Goal: Check status: Check status

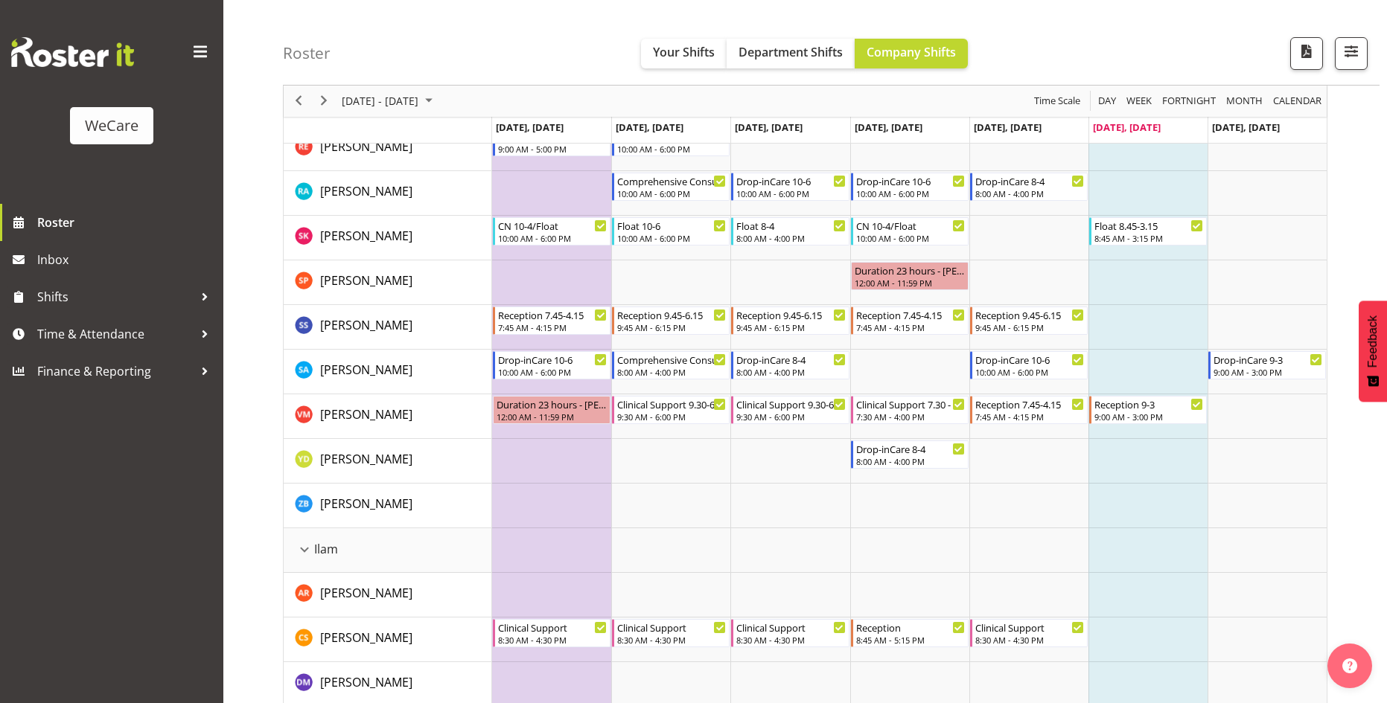
scroll to position [1340, 0]
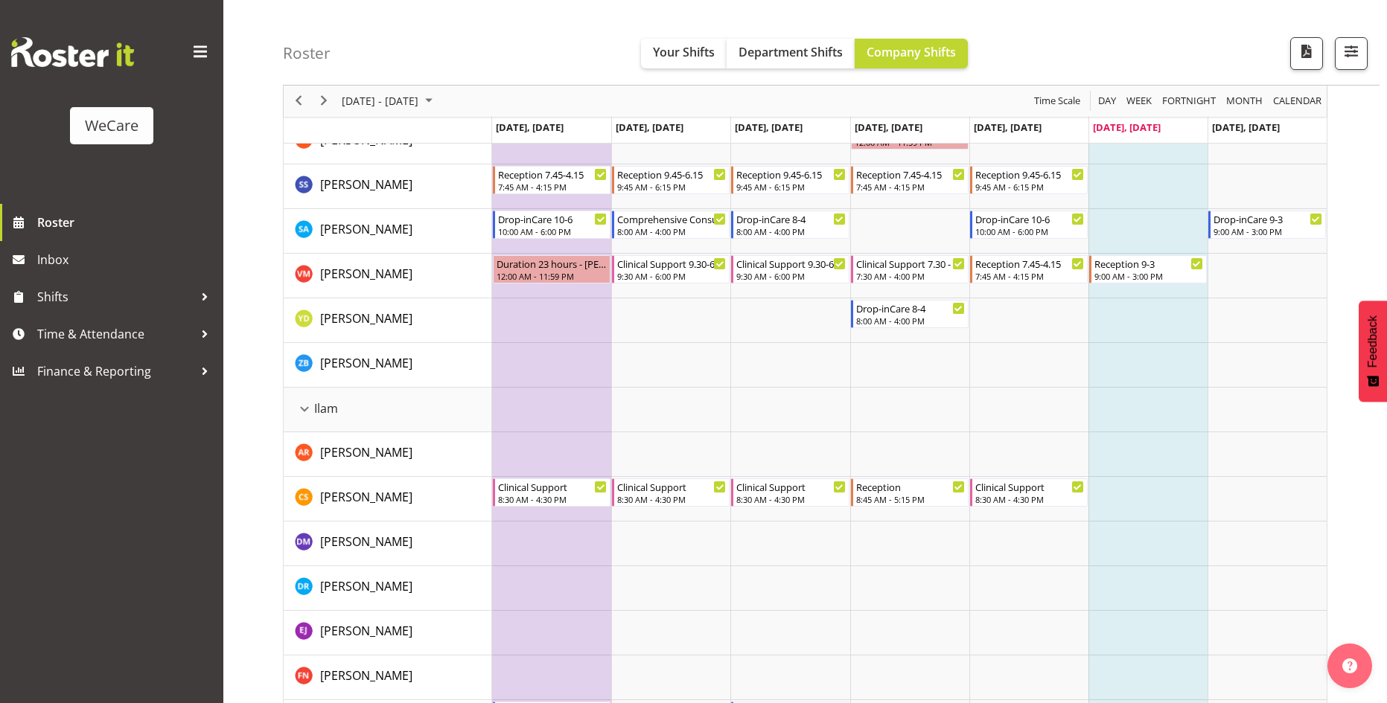
click at [310, 105] on div "previous period" at bounding box center [298, 101] width 25 height 31
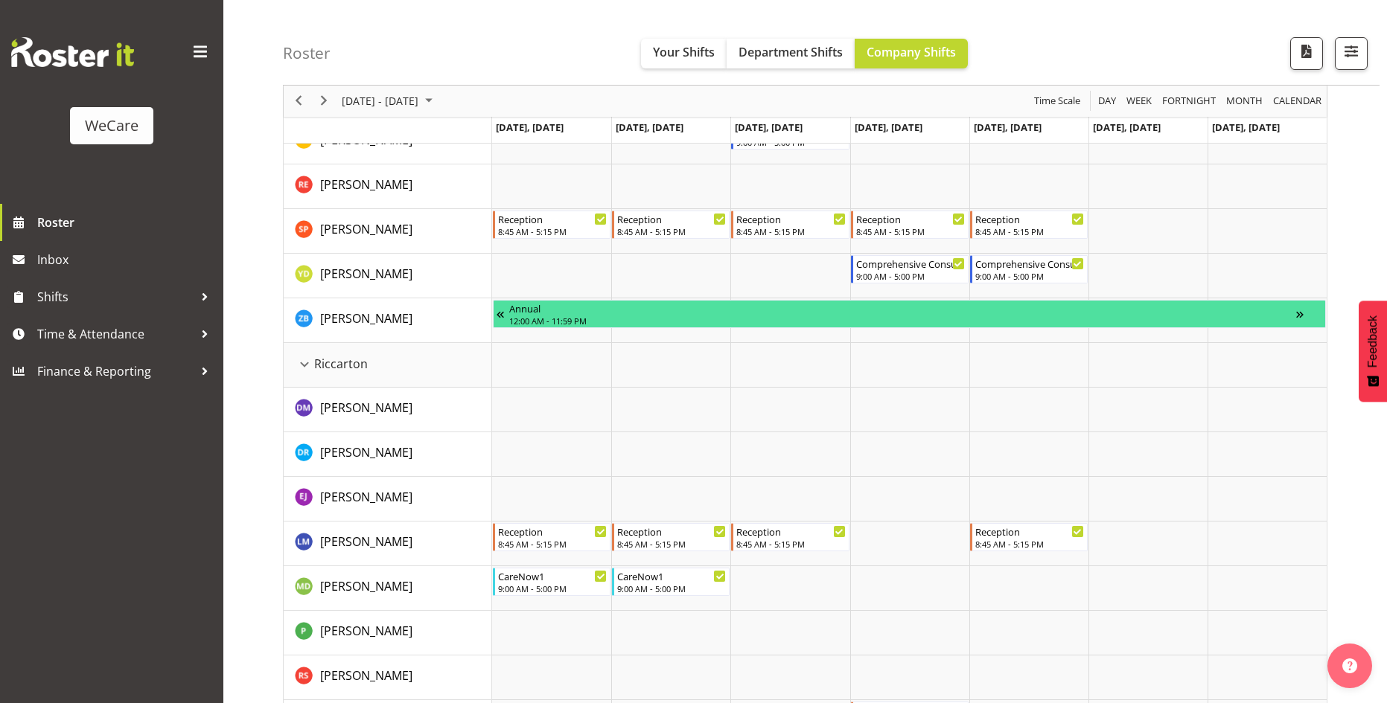
scroll to position [3275, 0]
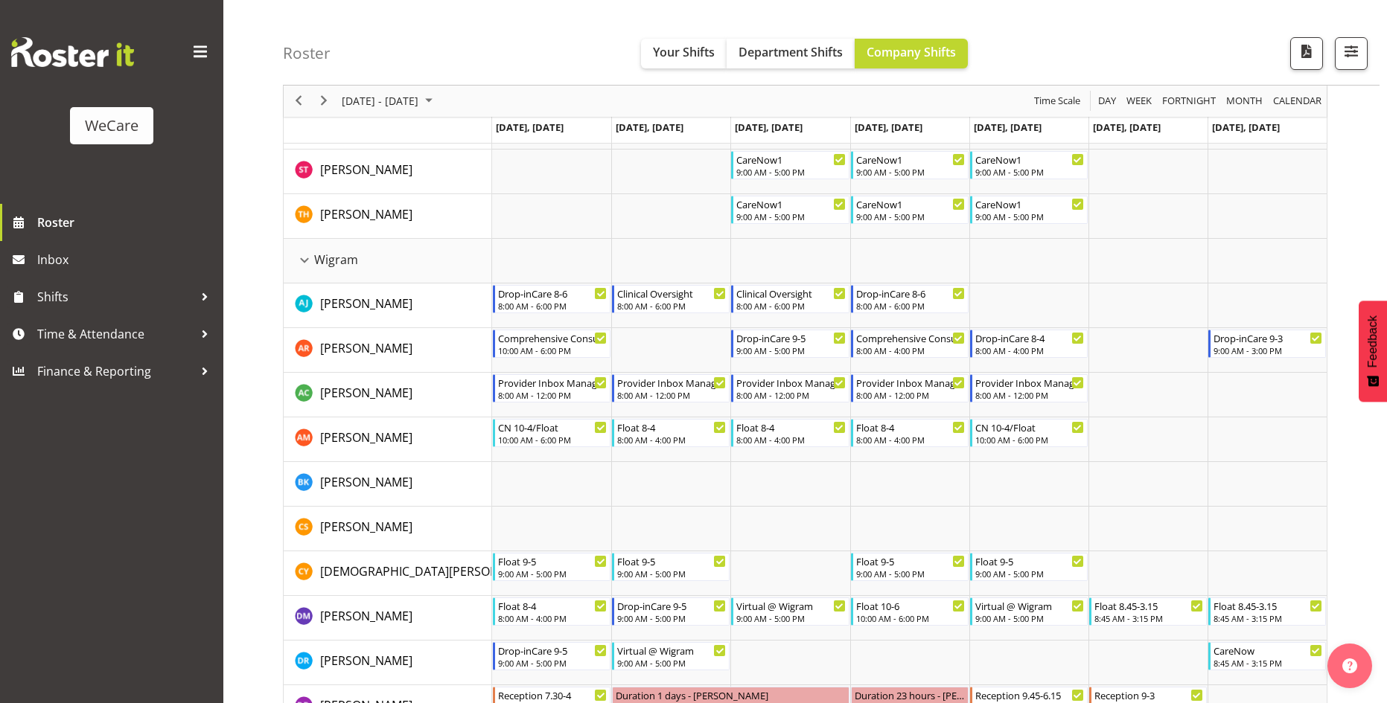
click at [313, 105] on div "next period" at bounding box center [323, 101] width 25 height 31
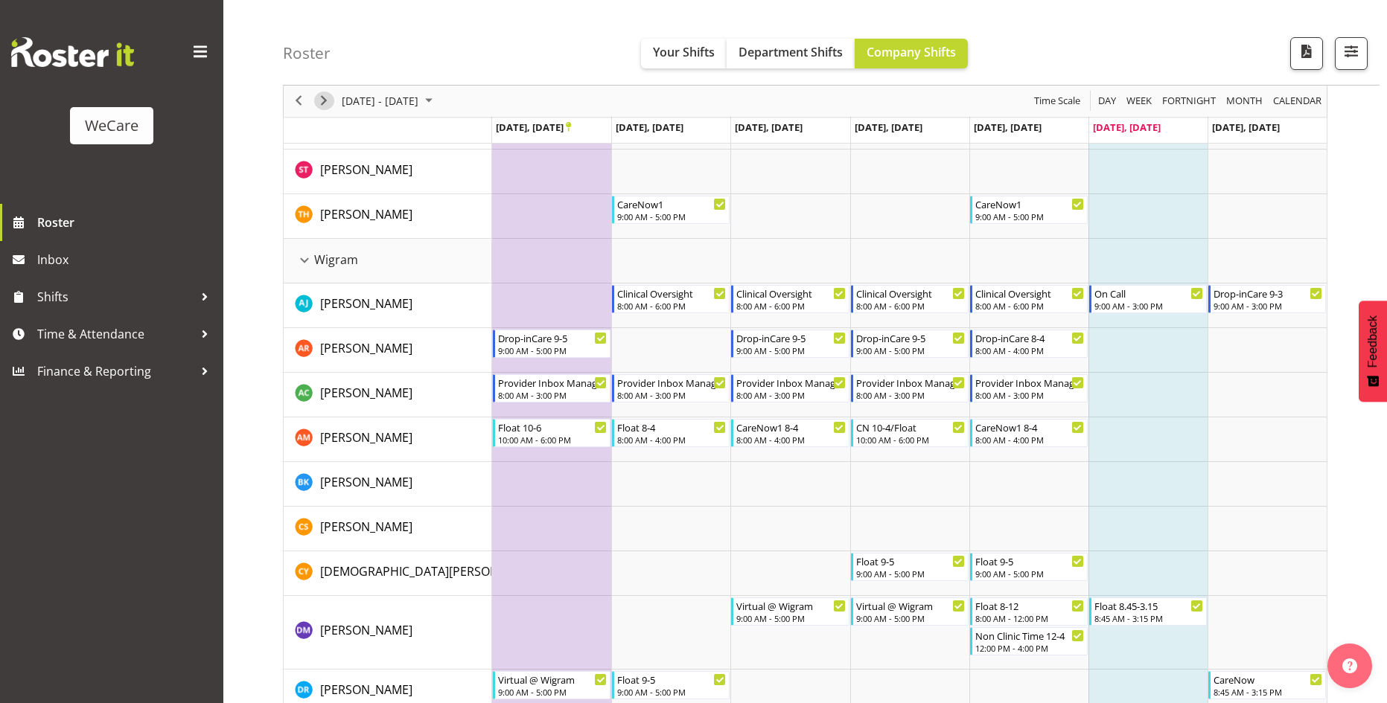
scroll to position [4317, 0]
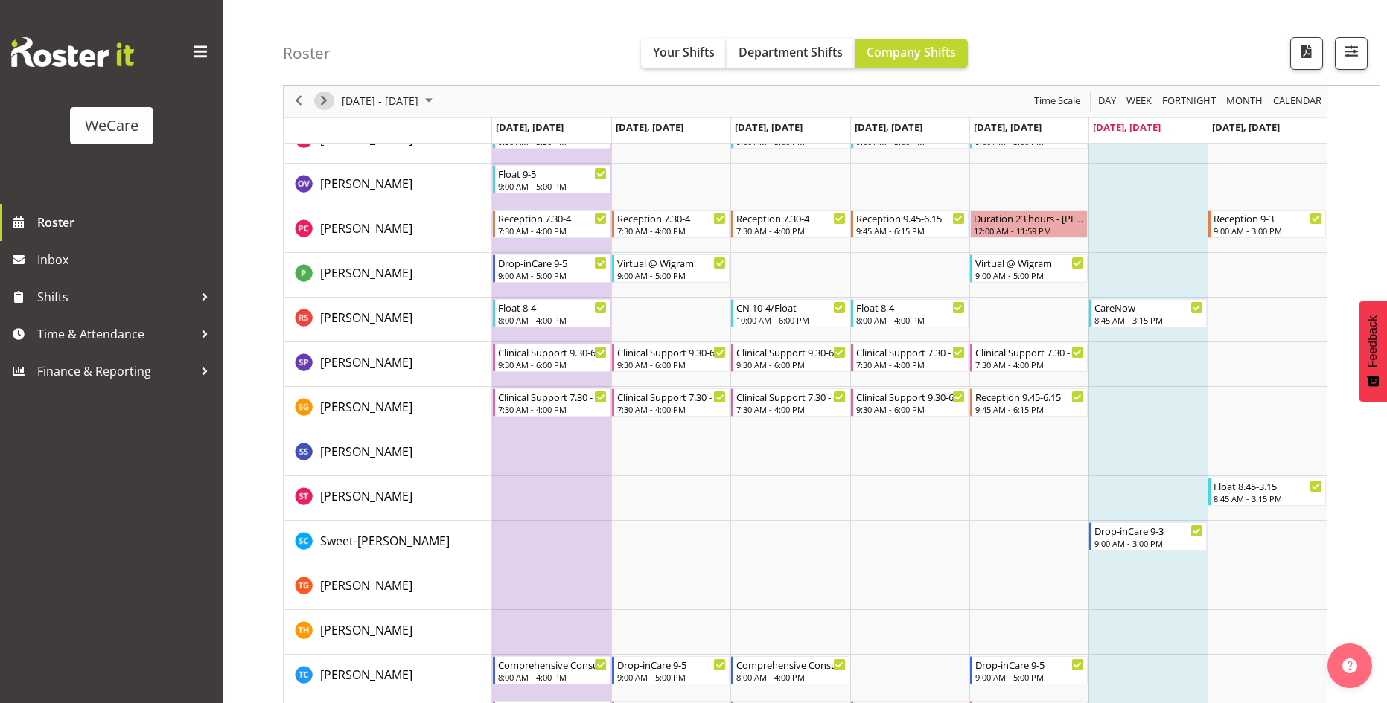
click at [323, 103] on span "Next" at bounding box center [324, 101] width 18 height 19
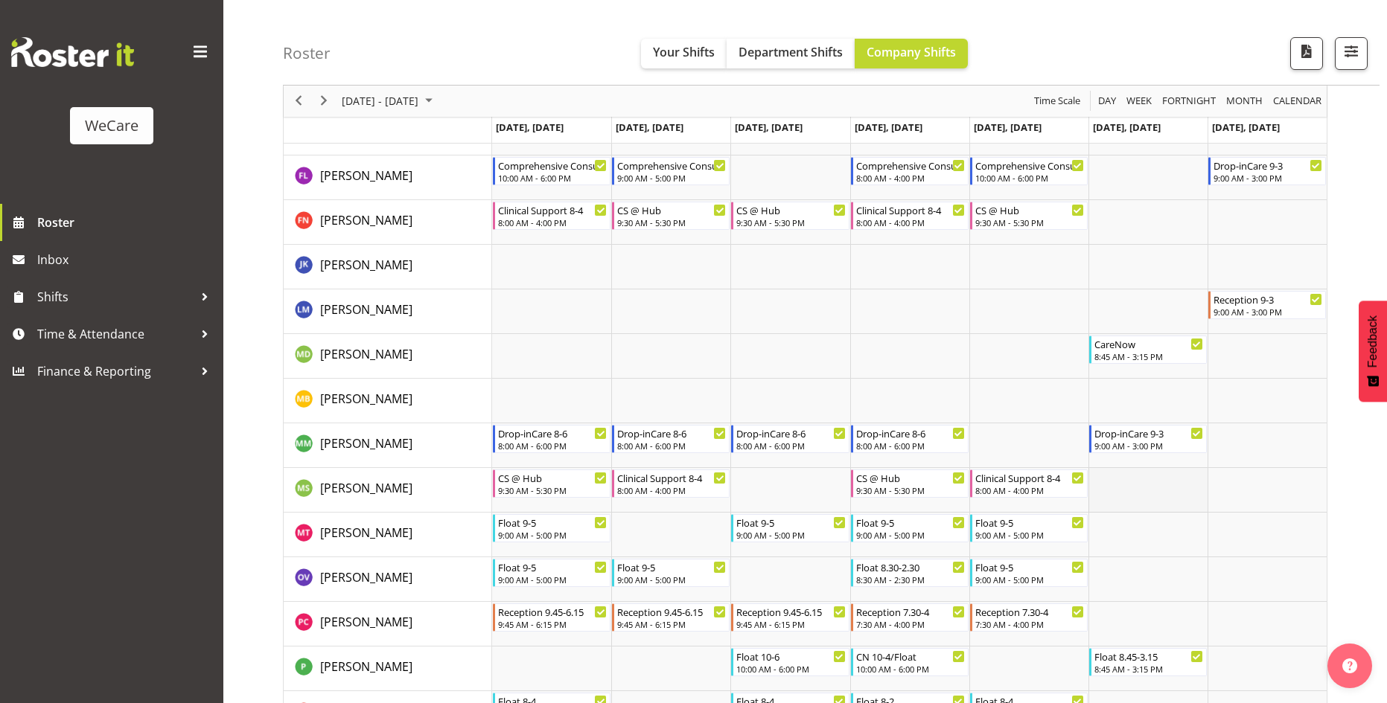
scroll to position [4146, 0]
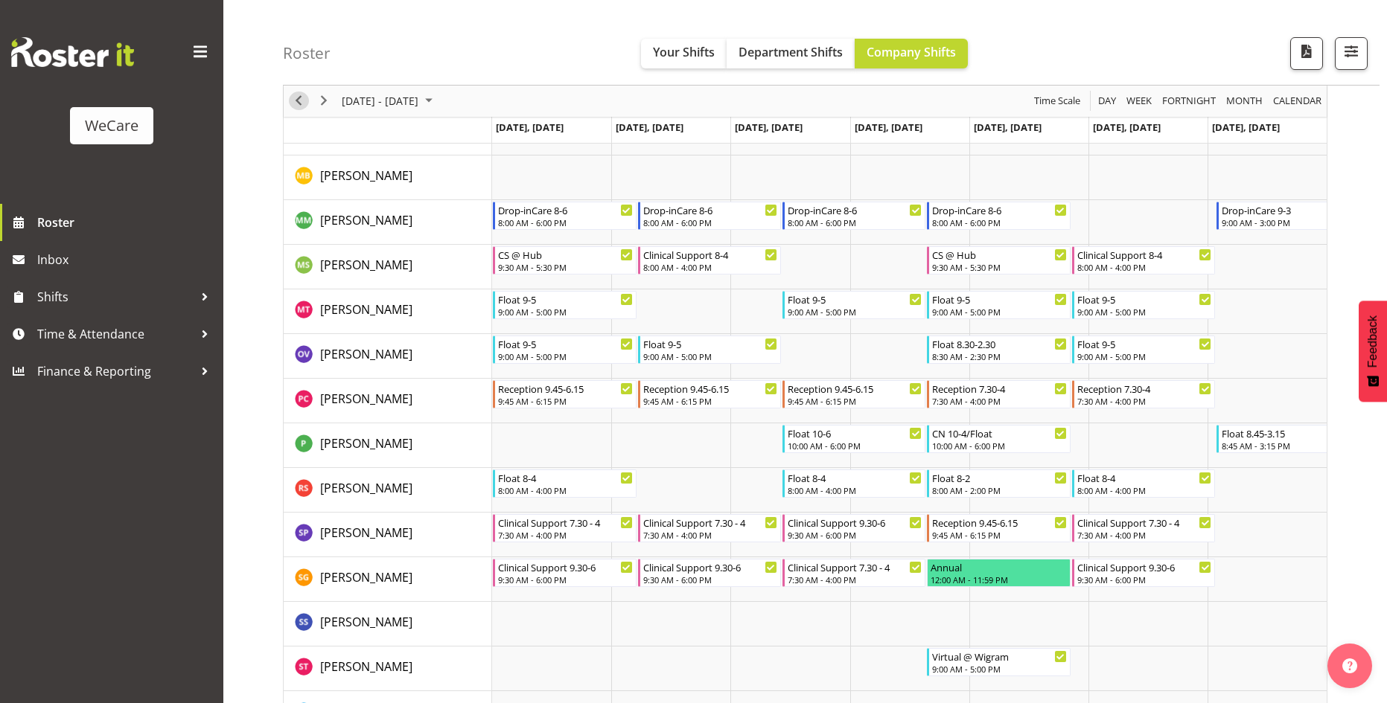
click at [307, 107] on span "Previous" at bounding box center [299, 101] width 18 height 19
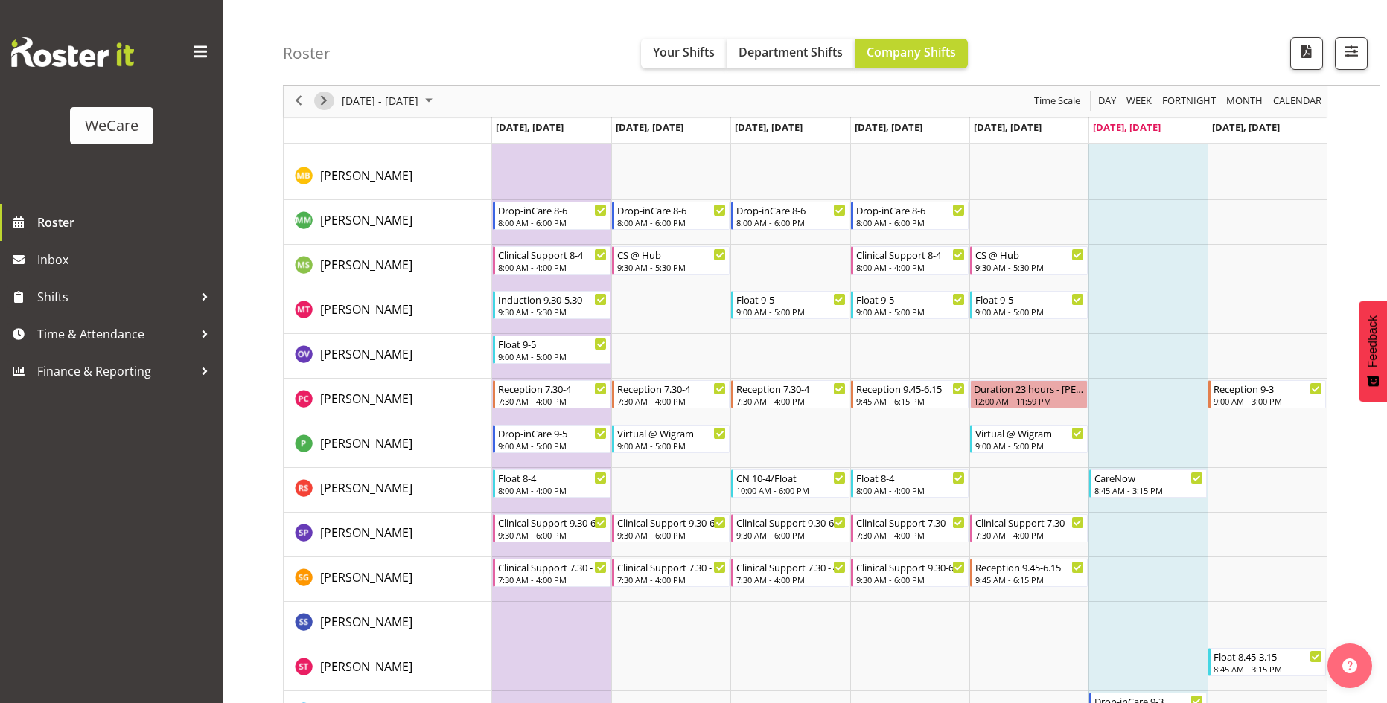
click at [326, 96] on span "Next" at bounding box center [324, 101] width 18 height 19
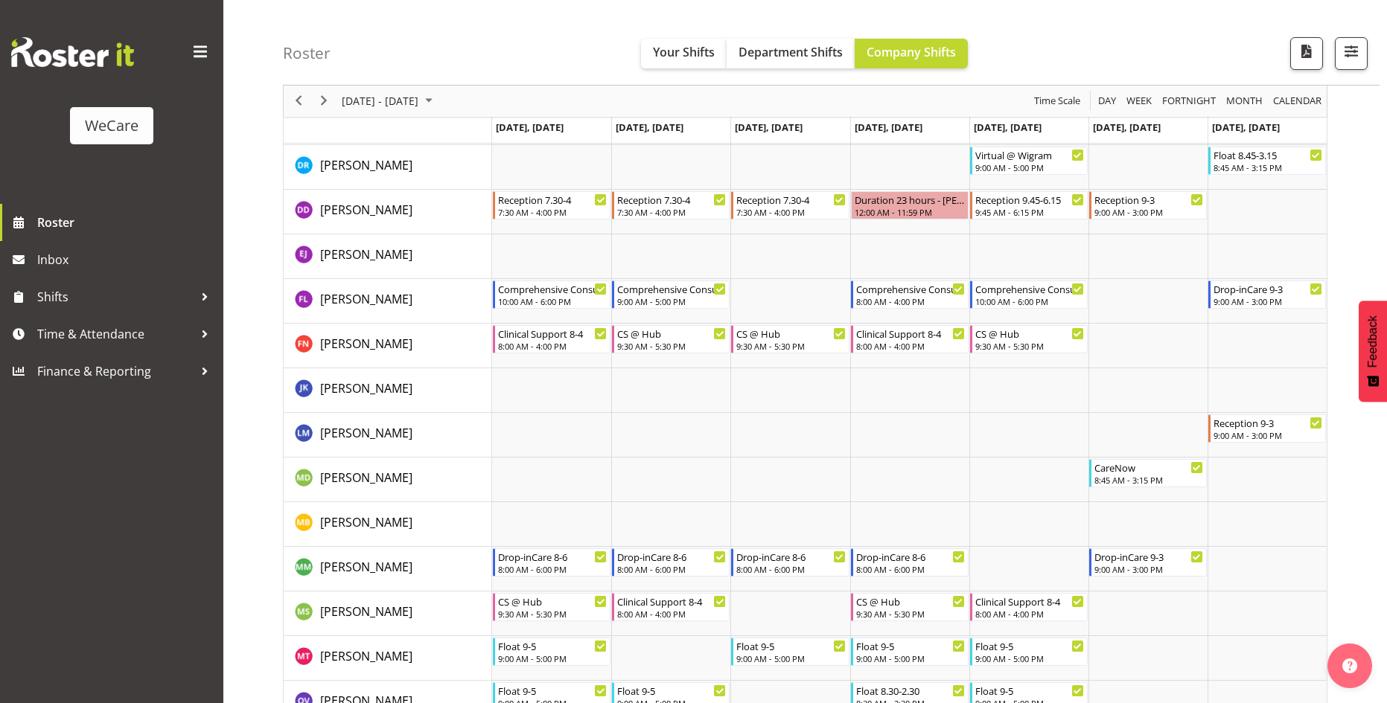
scroll to position [3774, 0]
